Goal: Find contact information: Find contact information

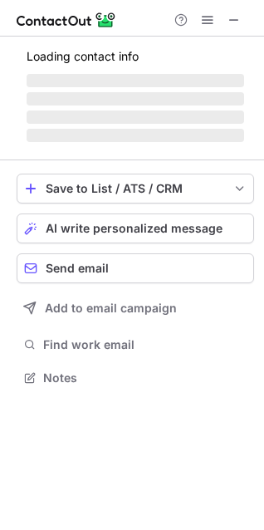
scroll to position [403, 264]
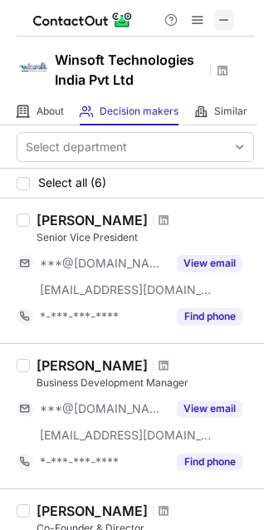
click at [218, 20] on span at bounding box center [224, 19] width 13 height 13
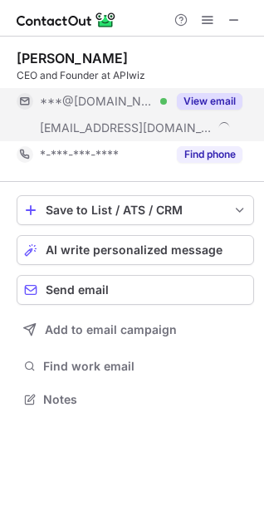
scroll to position [388, 264]
click at [185, 100] on button "View email" at bounding box center [210, 101] width 66 height 17
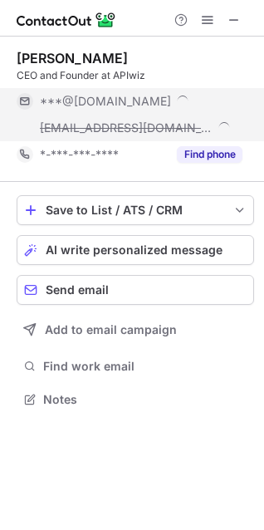
scroll to position [415, 264]
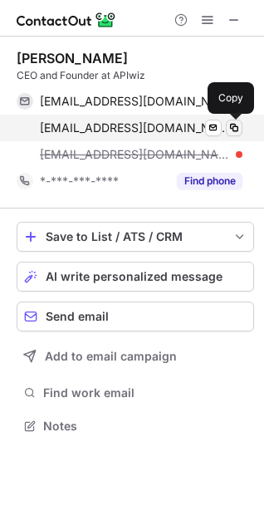
click at [229, 126] on span at bounding box center [234, 127] width 13 height 13
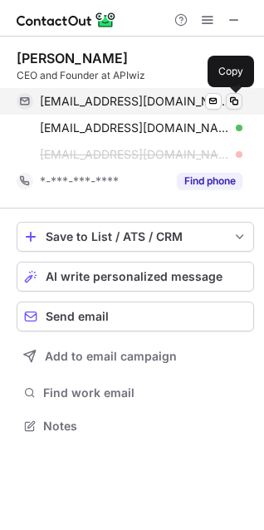
click at [239, 99] on span at bounding box center [234, 101] width 13 height 13
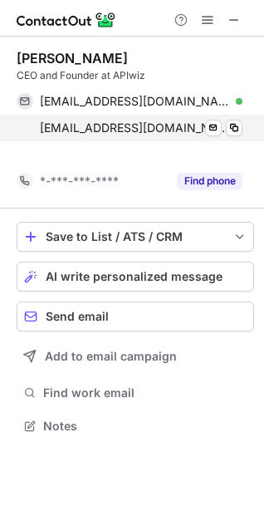
scroll to position [388, 264]
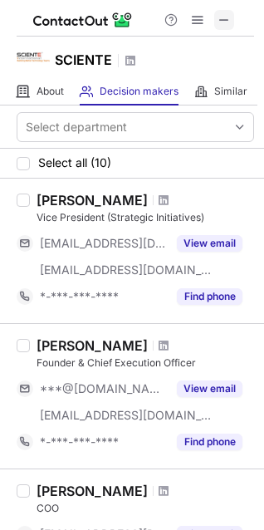
click at [224, 16] on span at bounding box center [224, 19] width 13 height 13
